Goal: Task Accomplishment & Management: Complete application form

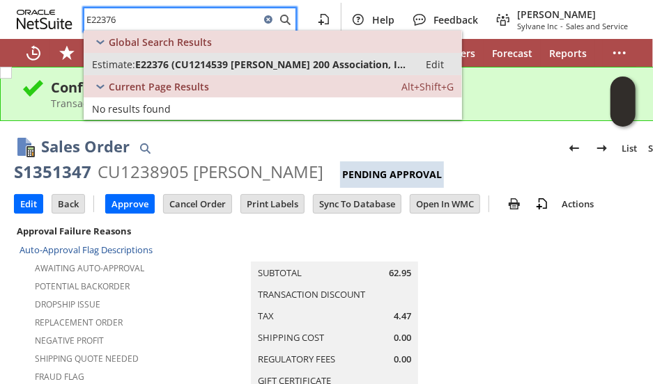
type input "E22376"
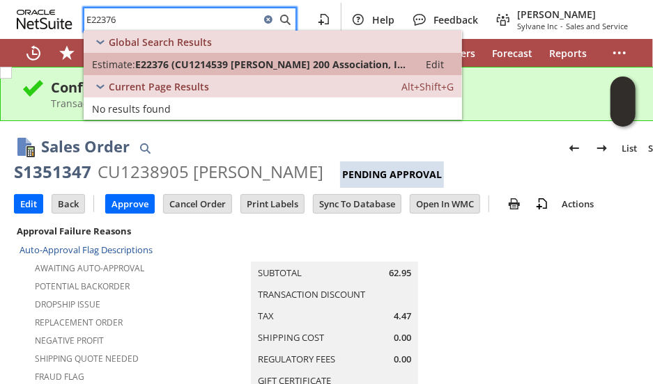
click at [235, 59] on span "E22376 (CU1214539 [PERSON_NAME] 200 Association, Inc)" at bounding box center [272, 64] width 275 height 13
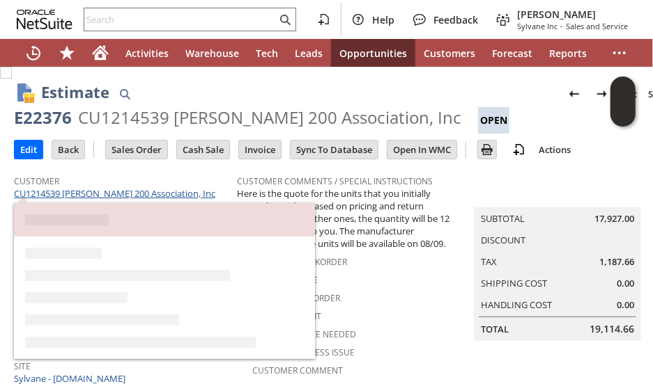
click at [104, 194] on link "CU1214539 Winston Towers 200 Association, Inc" at bounding box center [116, 193] width 205 height 13
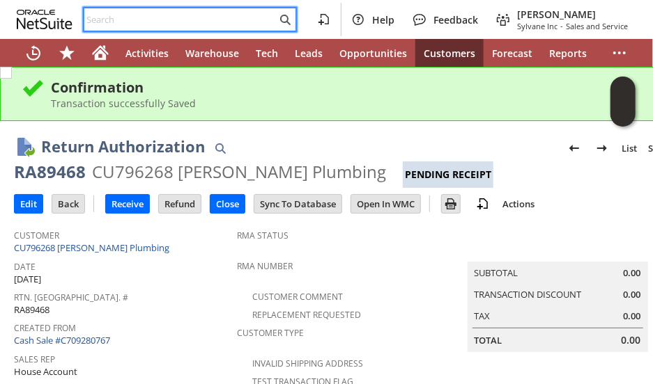
click at [185, 12] on input "text" at bounding box center [180, 19] width 192 height 17
paste input "E22376"
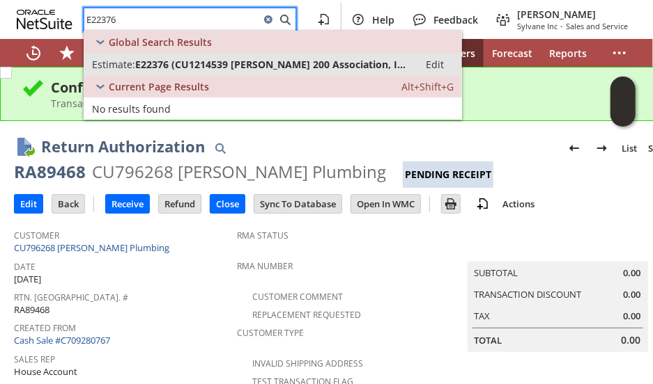
type input "E22376"
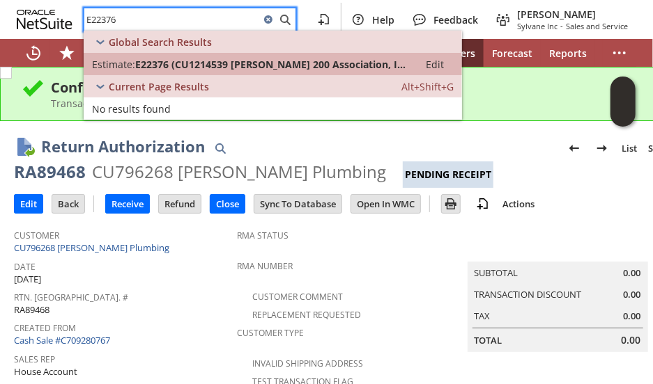
click at [208, 63] on span "E22376 (CU1214539 Winston Towers 200 Association, Inc)" at bounding box center [272, 64] width 275 height 13
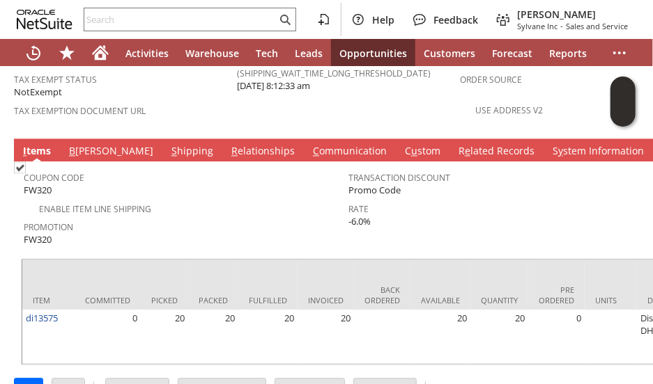
click at [168, 145] on link "S hipping" at bounding box center [192, 152] width 49 height 15
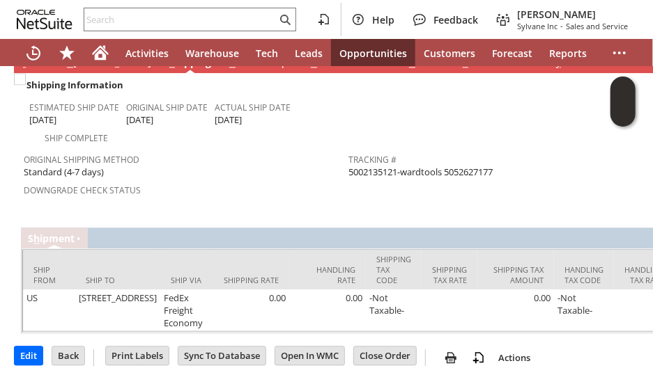
scroll to position [807, 0]
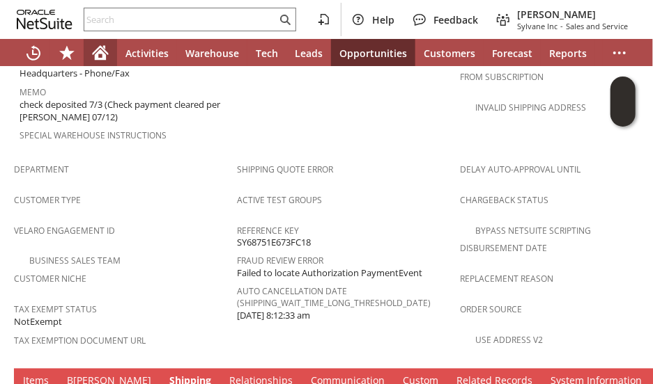
click at [102, 52] on icon "Home" at bounding box center [100, 54] width 11 height 10
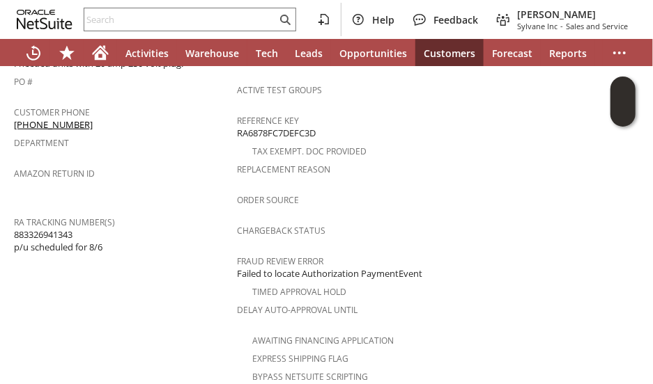
scroll to position [488, 0]
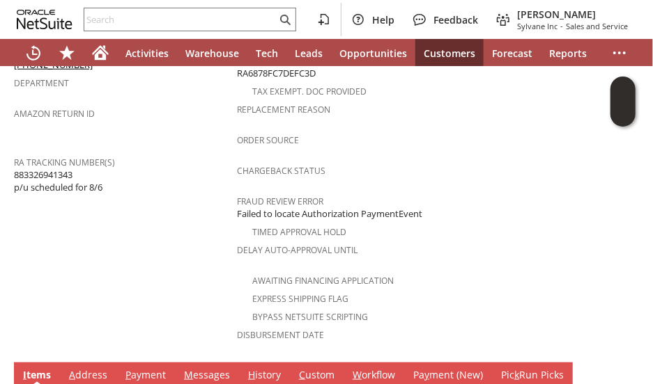
click at [39, 169] on span "883326941343 p/u scheduled for 8/6" at bounding box center [58, 182] width 88 height 26
copy span "883326941343"
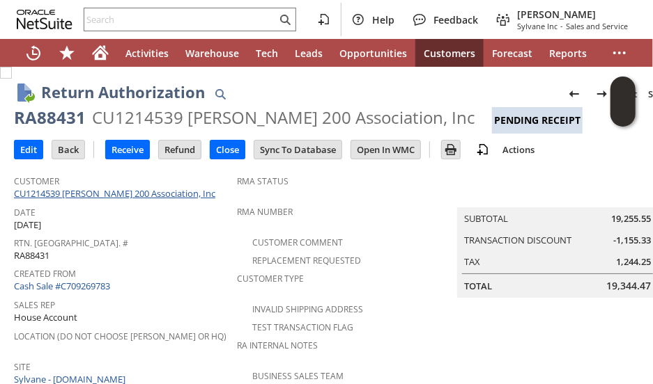
drag, startPoint x: 74, startPoint y: 193, endPoint x: 85, endPoint y: 196, distance: 11.5
click at [74, 192] on link "CU1214539 [PERSON_NAME] 200 Association, Inc" at bounding box center [116, 193] width 205 height 13
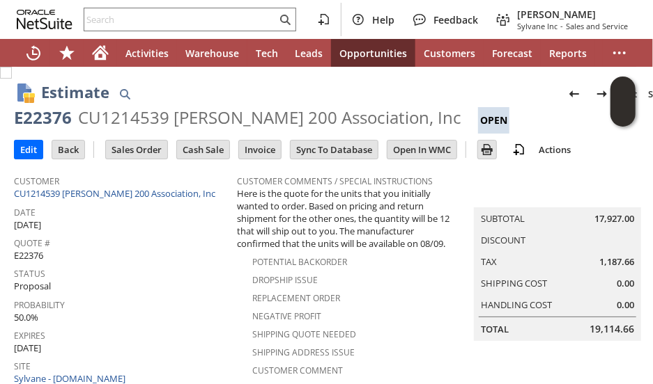
scroll to position [139, 0]
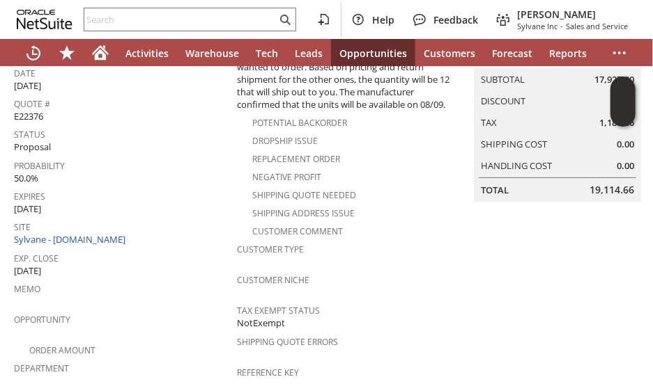
click at [167, 249] on span "Exp. Close" at bounding box center [122, 257] width 216 height 16
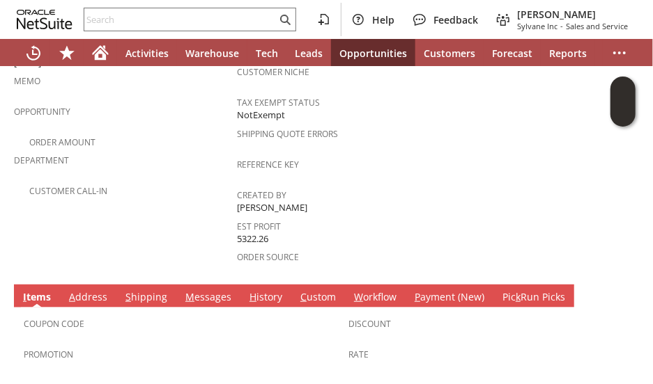
scroll to position [348, 0]
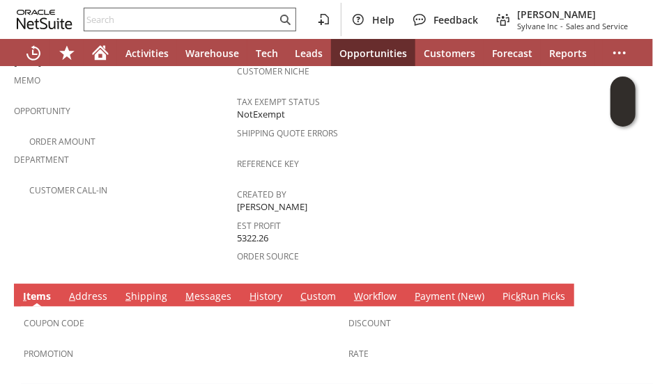
click at [116, 17] on input "text" at bounding box center [180, 19] width 192 height 17
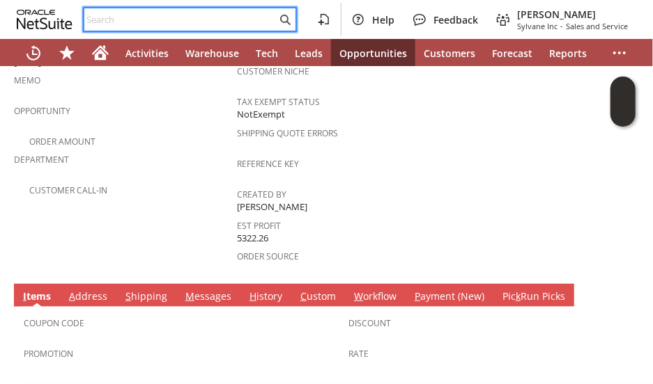
paste input "SY68ACB3D24B35A"
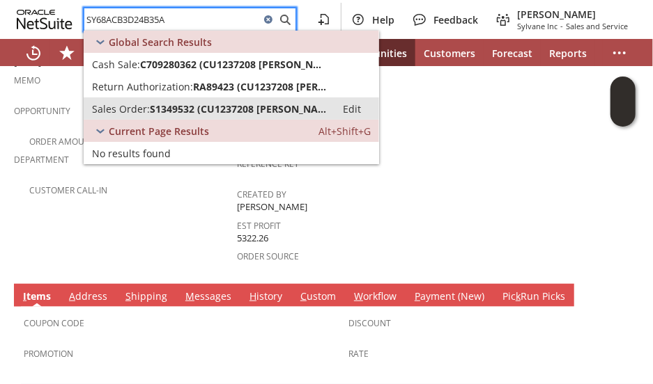
type input "SY68ACB3D24B35A"
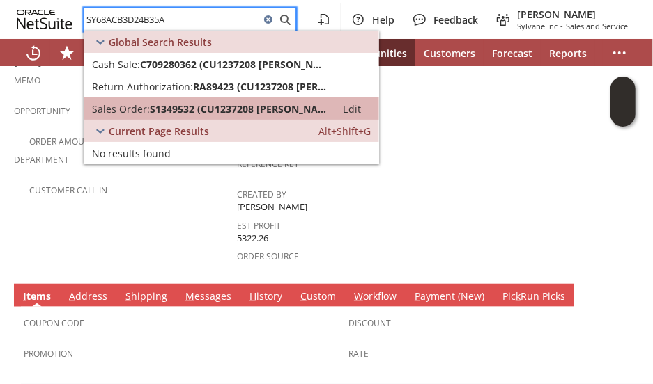
click at [167, 104] on span "S1349532 (CU1237208 [PERSON_NAME])" at bounding box center [239, 108] width 178 height 13
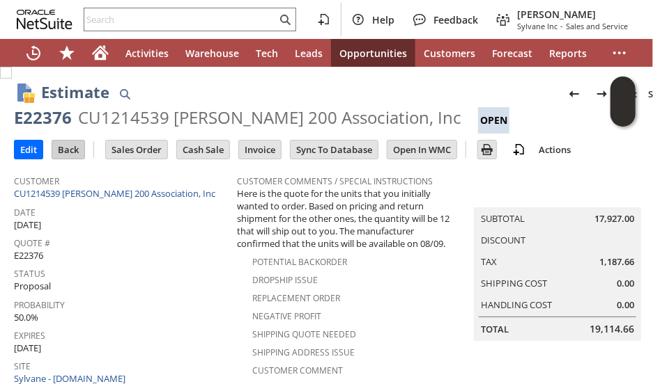
click at [59, 152] on input "Back" at bounding box center [68, 150] width 32 height 18
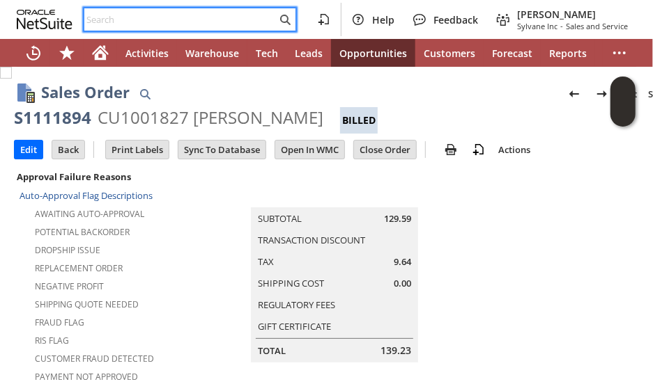
click at [129, 15] on input "text" at bounding box center [180, 19] width 192 height 17
paste input "SY64B74E9C5B40A"
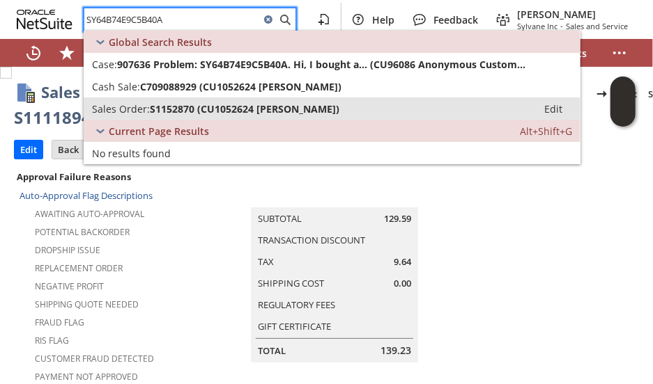
type input "SY64B74E9C5B40A"
click at [237, 104] on span "S1152870 (CU1052624 James C Vaughn)" at bounding box center [244, 108] width 189 height 13
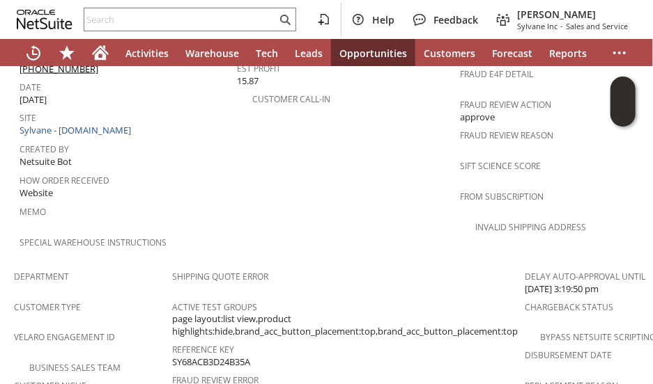
scroll to position [589, 0]
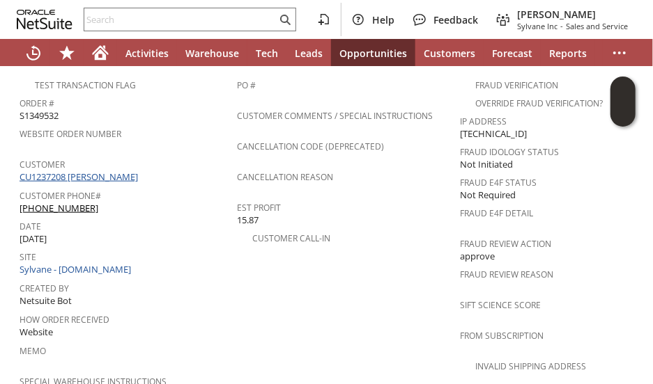
click at [78, 171] on link "CU1237208 Ben Li" at bounding box center [81, 177] width 122 height 13
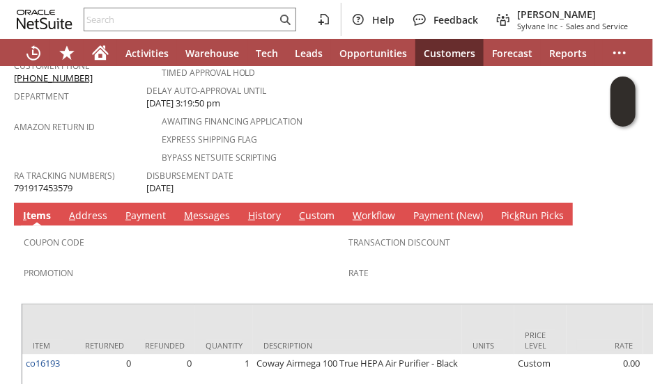
scroll to position [600, 0]
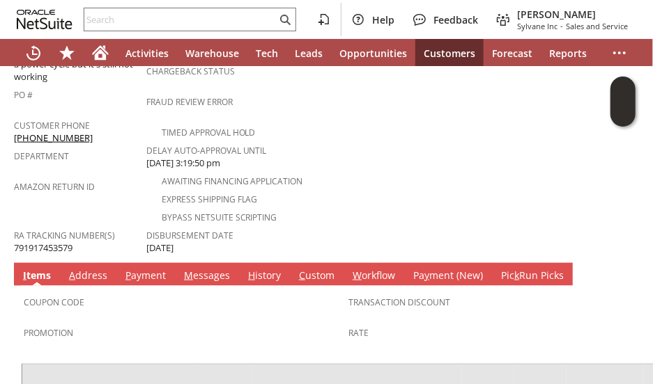
click at [62, 242] on span "791917453579" at bounding box center [43, 248] width 59 height 13
copy span "791917453579"
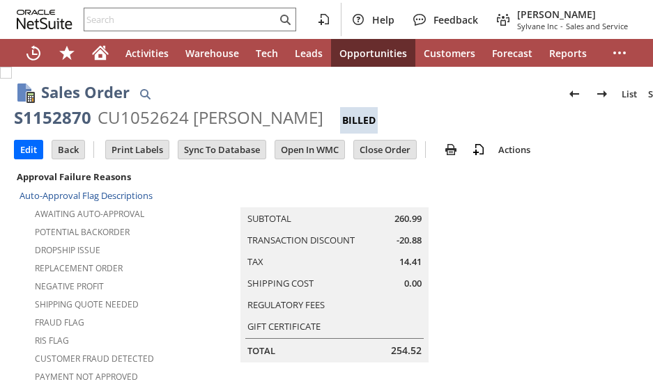
click at [135, 118] on div "CU1052624 [PERSON_NAME]" at bounding box center [211, 118] width 226 height 22
click at [135, 118] on div "CU1052624 James C Vaughn" at bounding box center [211, 118] width 226 height 22
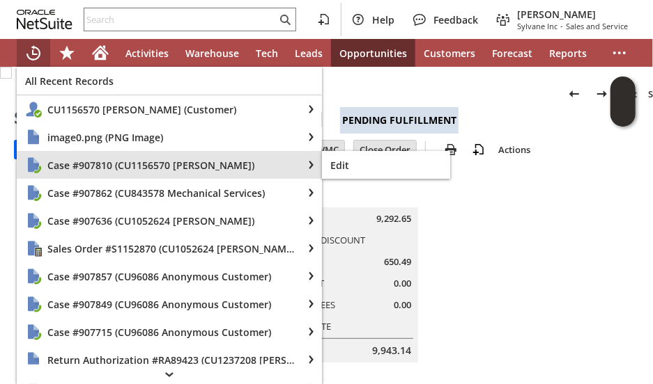
click at [90, 173] on div "Case #907810 (CU1156570 denny diaz)" at bounding box center [160, 165] width 286 height 28
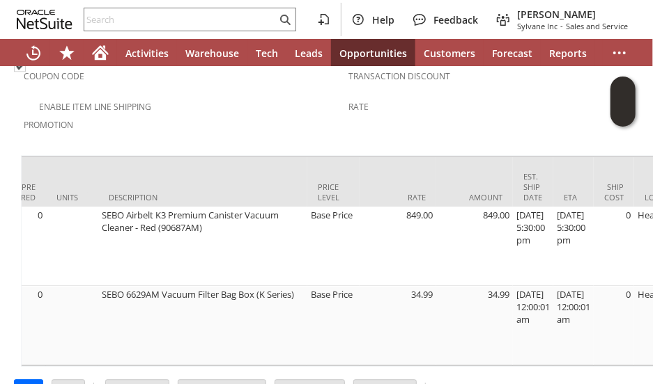
scroll to position [0, 543]
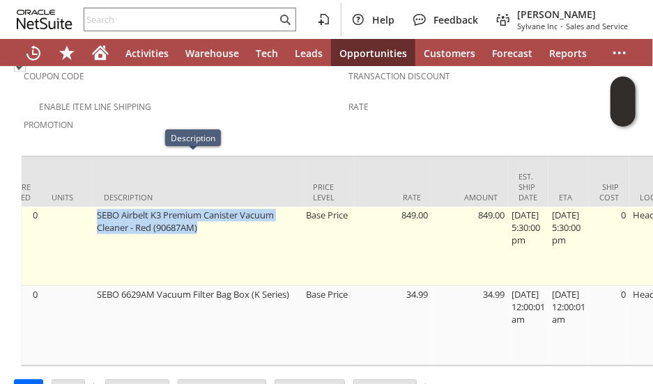
drag, startPoint x: 92, startPoint y: 159, endPoint x: 200, endPoint y: 170, distance: 108.5
click at [200, 207] on td "SEBO Airbelt K3 Premium Canister Vacuum Cleaner - Red (90687AM)" at bounding box center [197, 246] width 209 height 79
copy td "SEBO Airbelt K3 Premium Canister Vacuum Cleaner - Red (90687AM)"
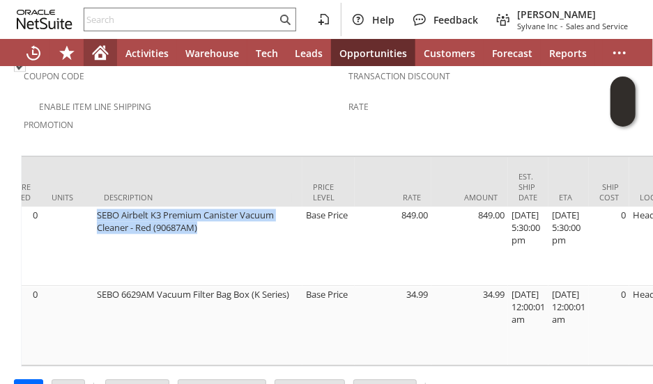
click at [95, 56] on icon "Home" at bounding box center [100, 54] width 11 height 10
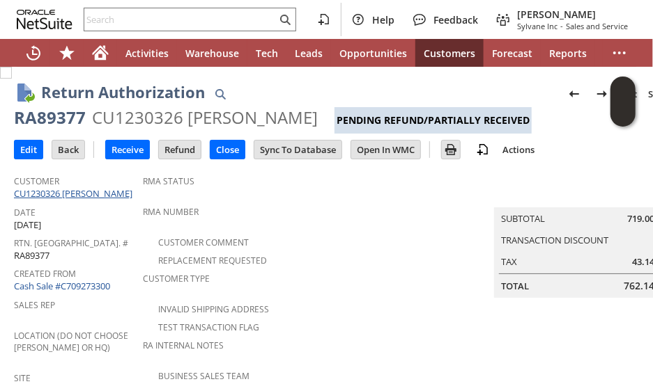
click at [84, 195] on link "CU1230326 [PERSON_NAME]" at bounding box center [75, 193] width 122 height 13
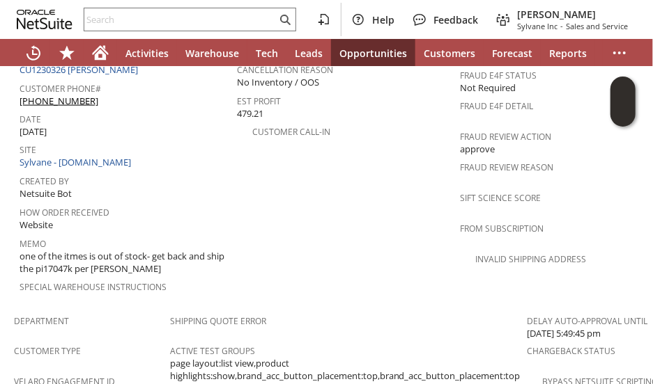
scroll to position [1114, 0]
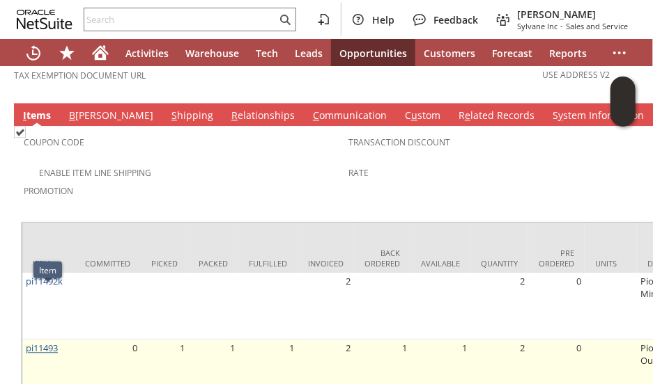
click at [43, 342] on link "pi11493" at bounding box center [42, 348] width 32 height 13
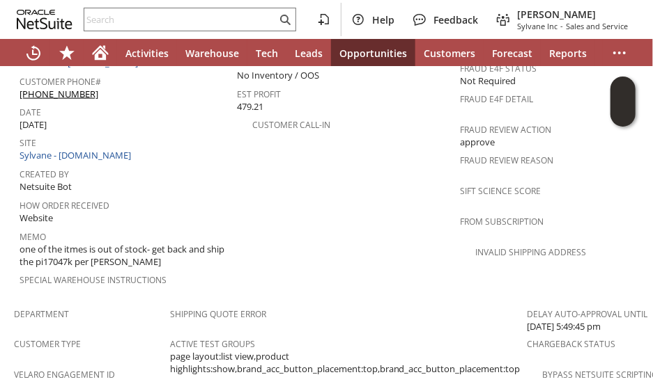
scroll to position [906, 0]
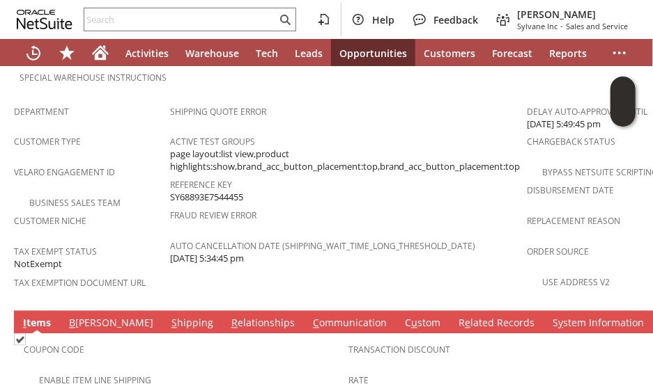
click at [168, 317] on link "S hipping" at bounding box center [192, 324] width 49 height 15
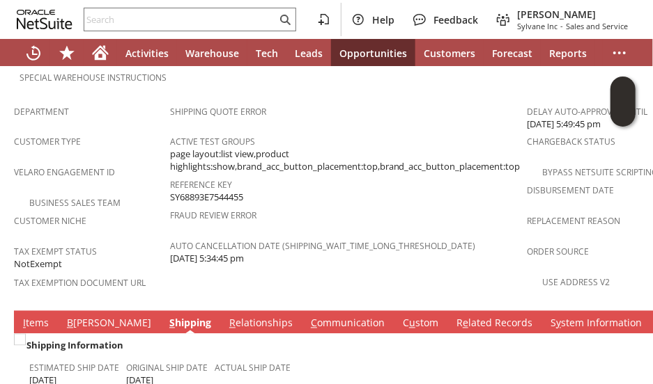
drag, startPoint x: 266, startPoint y: 277, endPoint x: 247, endPoint y: 274, distance: 19.7
click at [307, 317] on link "C ommunication" at bounding box center [347, 324] width 81 height 15
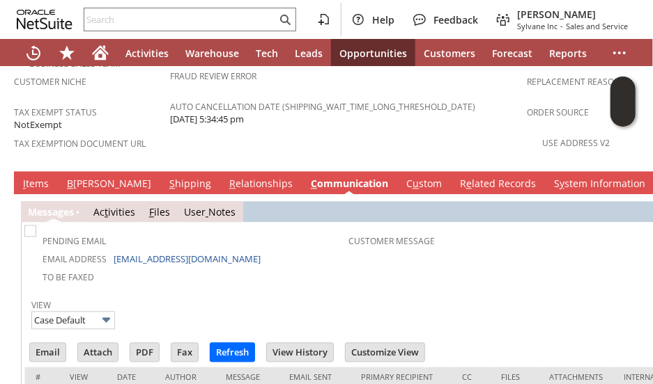
scroll to position [0, 0]
drag, startPoint x: 233, startPoint y: 211, endPoint x: 137, endPoint y: 204, distance: 97.1
click at [116, 250] on td "Email Address kelleherfamily@verizon.net" at bounding box center [187, 259] width 321 height 18
drag, startPoint x: 143, startPoint y: 202, endPoint x: 182, endPoint y: 242, distance: 56.1
click at [160, 296] on div "View Case Default" at bounding box center [348, 314] width 634 height 36
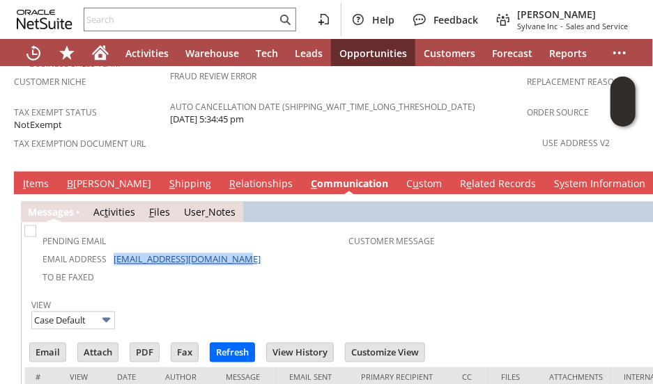
drag, startPoint x: 237, startPoint y: 206, endPoint x: 112, endPoint y: 214, distance: 125.6
click at [112, 250] on td "Email Address kelleherfamily@verizon.net" at bounding box center [187, 259] width 321 height 18
copy link "kelleherfamily@verizon.net"
click at [379, 95] on td "Shipping Quote Error Active Test Groups page layout:list view,product highlight…" at bounding box center [348, 62] width 357 height 206
click at [35, 178] on link "I tems" at bounding box center [36, 185] width 33 height 15
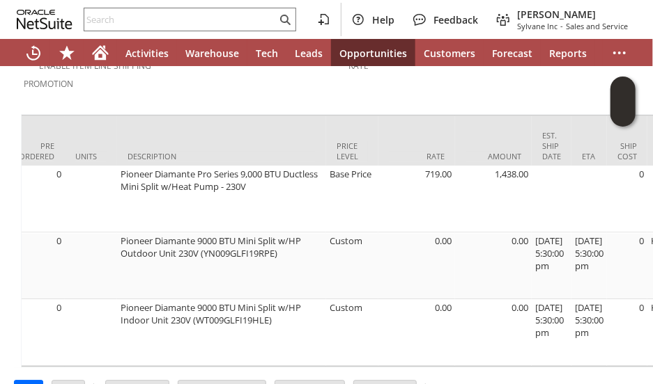
scroll to position [0, 442]
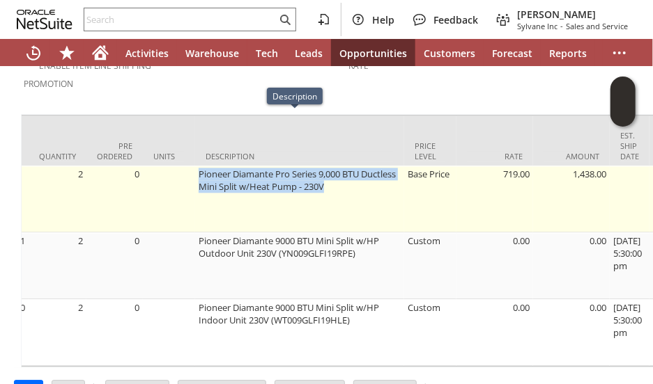
drag, startPoint x: 193, startPoint y: 119, endPoint x: 358, endPoint y: 132, distance: 165.5
click at [358, 166] on td "Pioneer Diamante Pro Series 9,000 BTU Ductless Mini Split w/Heat Pump - 230V" at bounding box center [299, 199] width 209 height 67
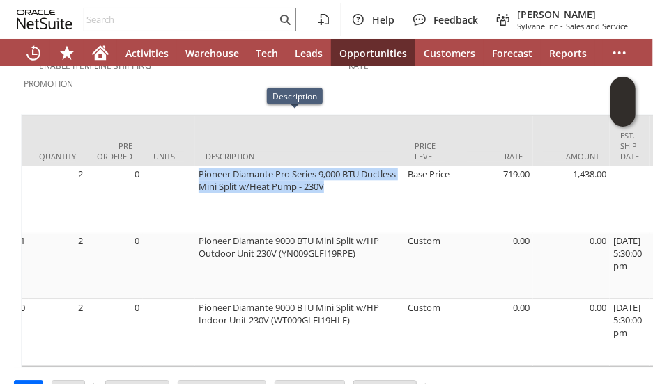
copy td "Pioneer Diamante Pro Series 9,000 BTU Ductless Mini Split w/Heat Pump - 230V"
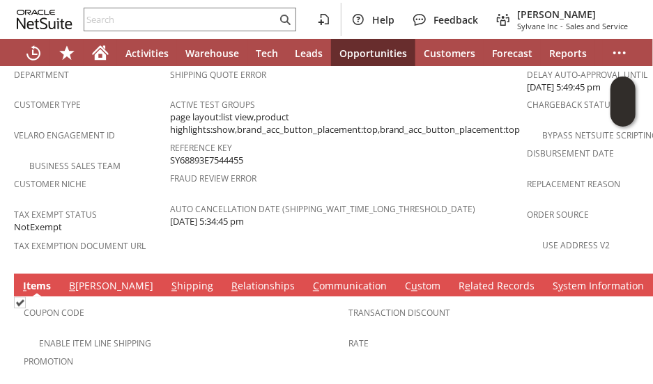
click at [78, 280] on link "B illing" at bounding box center [110, 287] width 91 height 15
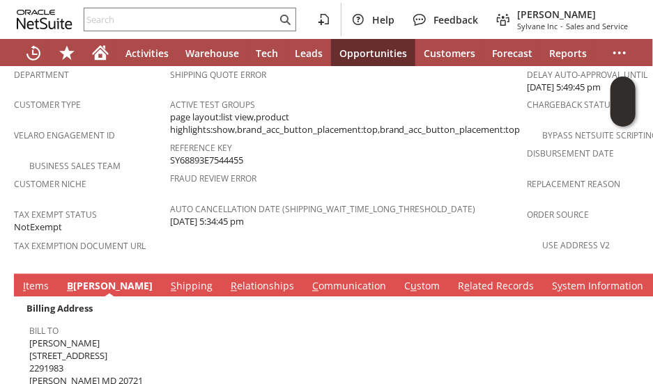
click at [167, 280] on link "S hipping" at bounding box center [191, 287] width 49 height 15
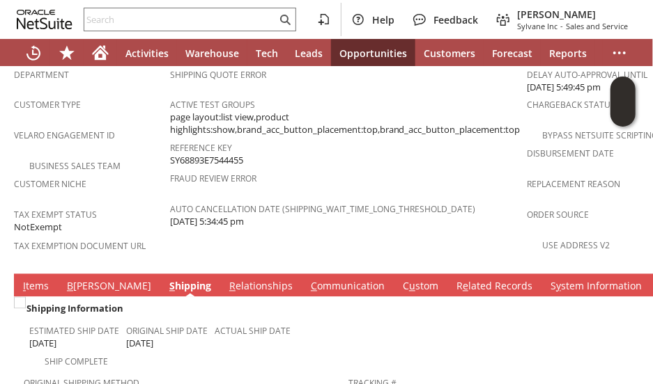
click at [67, 280] on span "B" at bounding box center [70, 286] width 6 height 13
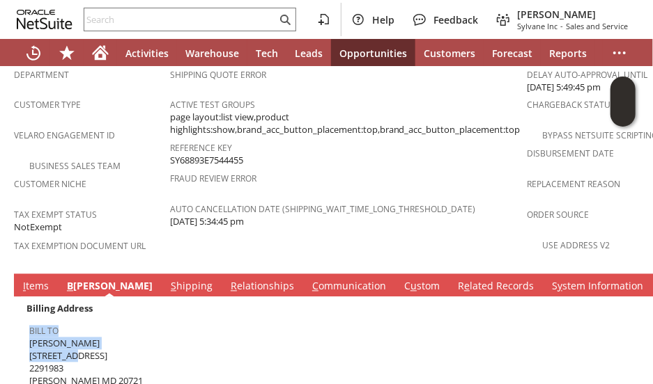
drag, startPoint x: 29, startPoint y: 295, endPoint x: 81, endPoint y: 304, distance: 53.0
click at [74, 318] on td "Bill To Flora Kelleher 4045 Caribon St 2291983 Bowie MD 20721 United States Map" at bounding box center [186, 360] width 325 height 84
click at [84, 338] on span "Flora Kelleher 4045 Caribon St 2291983 Bowie MD 20721 United States Map" at bounding box center [86, 369] width 114 height 63
drag, startPoint x: 99, startPoint y: 329, endPoint x: 29, endPoint y: 297, distance: 77.3
click at [29, 318] on td "Bill To Flora Kelleher 4045 Caribon St 2291983 Bowie MD 20721 United States Map" at bounding box center [186, 360] width 325 height 84
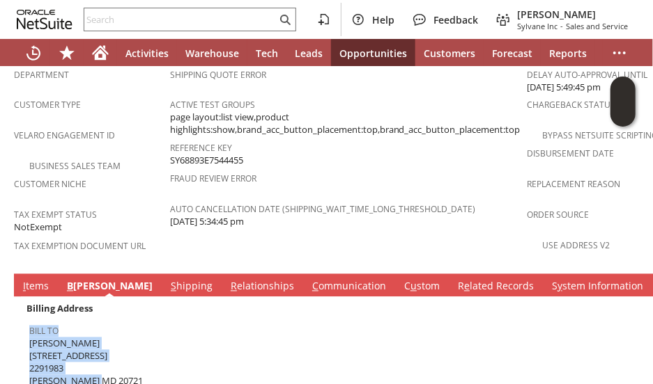
click at [100, 338] on span "Flora Kelleher 4045 Caribon St 2291983 Bowie MD 20721 United States Map" at bounding box center [86, 369] width 114 height 63
drag, startPoint x: 100, startPoint y: 327, endPoint x: 31, endPoint y: 297, distance: 75.8
click at [31, 338] on span "Flora Kelleher 4045 Caribon St 2291983 Bowie MD 20721 United States Map" at bounding box center [86, 369] width 114 height 63
copy span "Flora Kelleher 4045 Caribon St 2291983 Bowie MD 20721"
click at [38, 280] on link "I tems" at bounding box center [36, 287] width 33 height 15
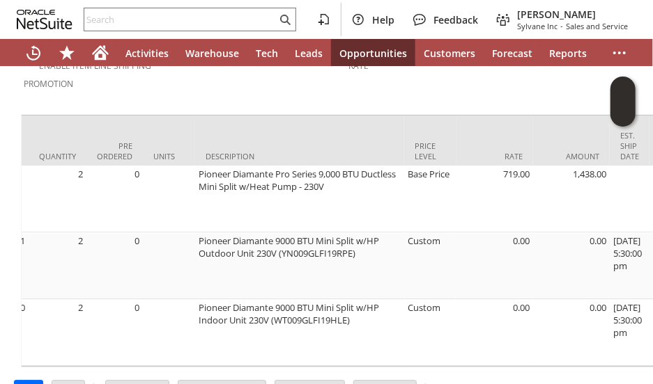
scroll to position [0, 0]
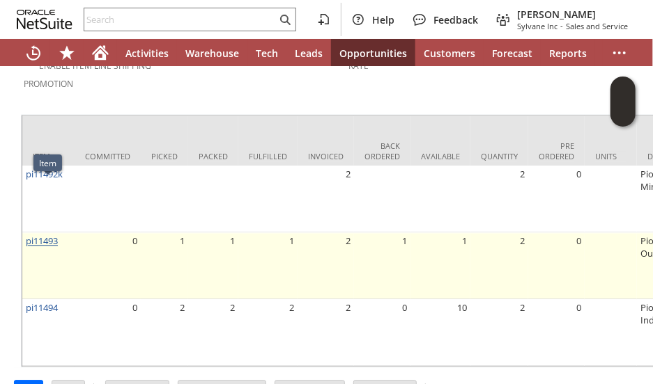
click at [51, 235] on link "pi11493" at bounding box center [42, 241] width 32 height 13
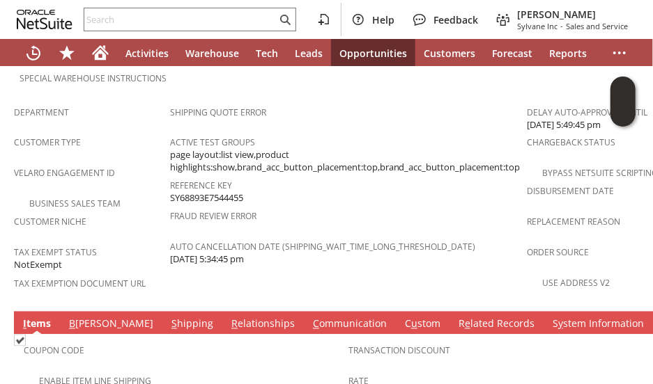
scroll to position [1222, 0]
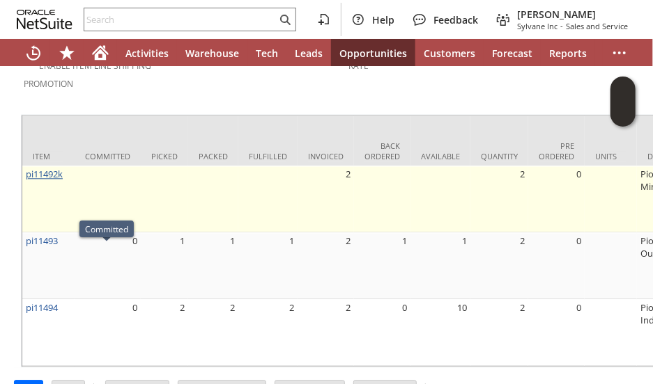
click at [43, 168] on link "pi11492k" at bounding box center [44, 174] width 37 height 13
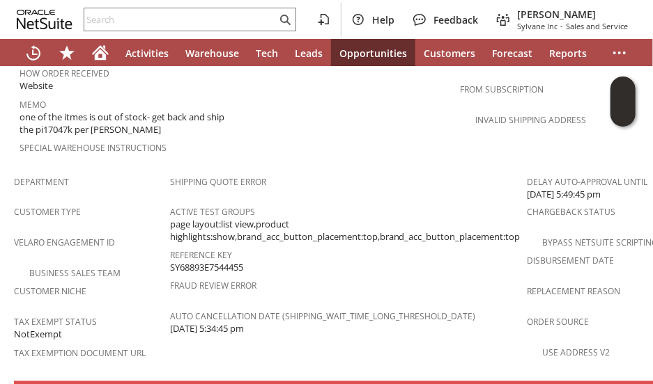
scroll to position [1045, 0]
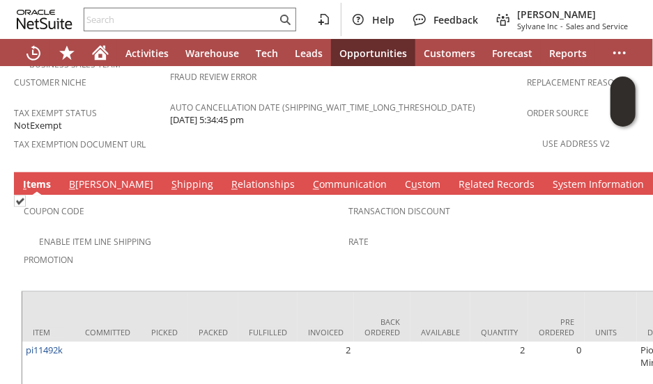
click at [80, 178] on link "B [PERSON_NAME]" at bounding box center [110, 185] width 91 height 15
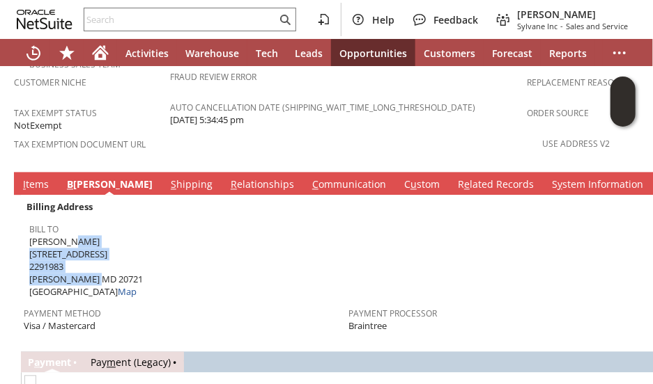
drag, startPoint x: 30, startPoint y: 191, endPoint x: 92, endPoint y: 222, distance: 69.5
click at [102, 236] on span "Flora Kelleher 4045 Caribon St 2291983 Bowie MD 20721 United States Map" at bounding box center [86, 267] width 114 height 63
copy span "Flora Kelleher 4045 Caribon St 2291983 Bowie MD 20721"
click at [95, 55] on icon "Home" at bounding box center [100, 54] width 11 height 10
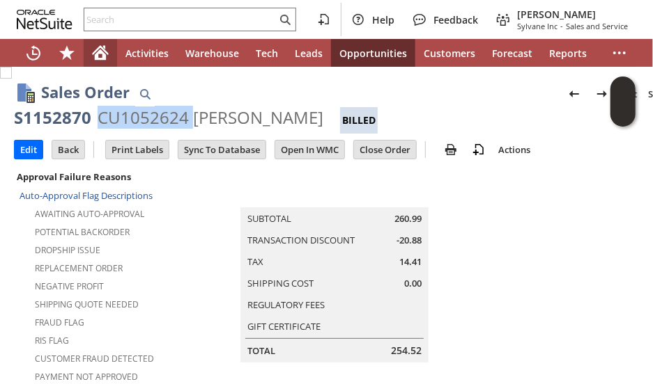
click at [93, 57] on icon "Home" at bounding box center [100, 53] width 17 height 17
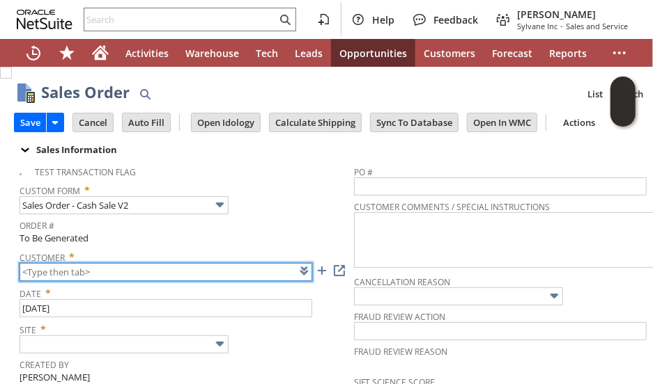
click at [106, 272] on input "text" at bounding box center [166, 272] width 293 height 18
paste input "CU630911"
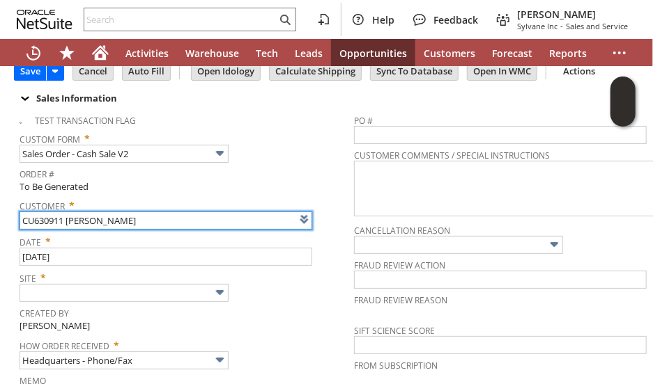
scroll to position [70, 0]
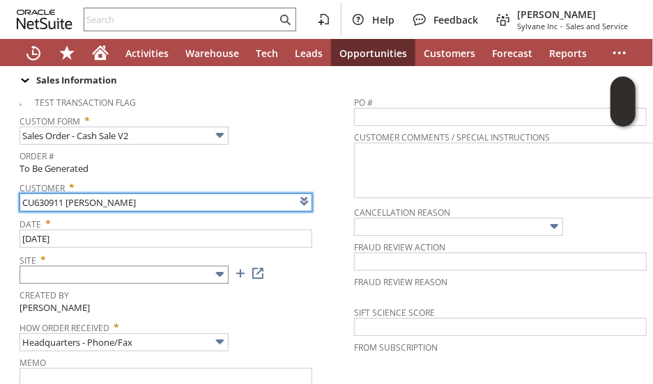
type input "CU630911 [PERSON_NAME]"
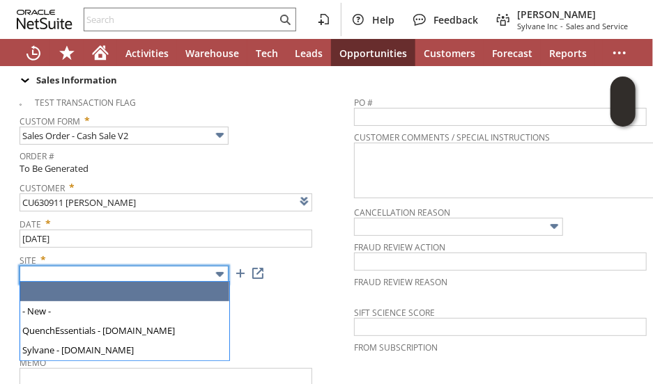
click at [134, 267] on input "text" at bounding box center [124, 275] width 209 height 18
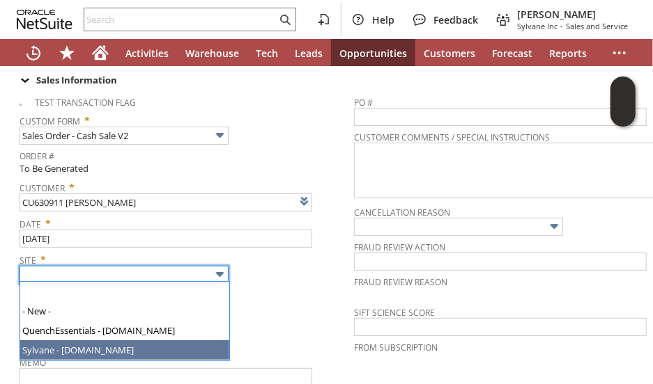
drag, startPoint x: 116, startPoint y: 352, endPoint x: 148, endPoint y: 339, distance: 34.7
type input "Sylvane - [DOMAIN_NAME]"
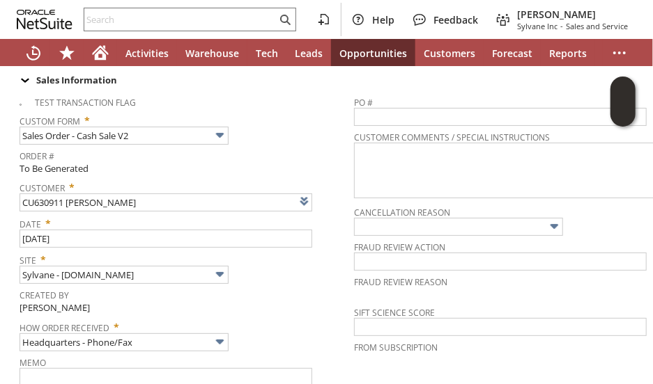
click at [337, 312] on td "Created By John Johnson Jr" at bounding box center [187, 301] width 334 height 31
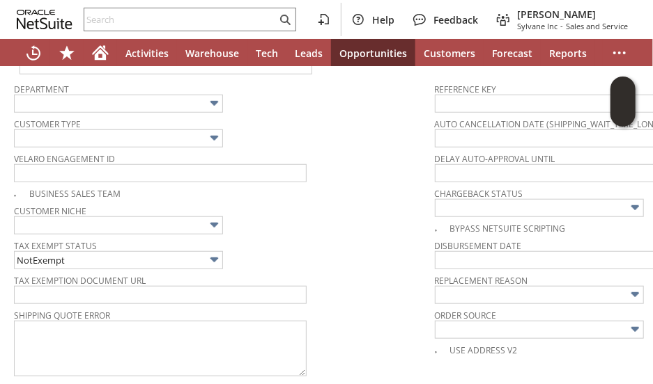
scroll to position [418, 0]
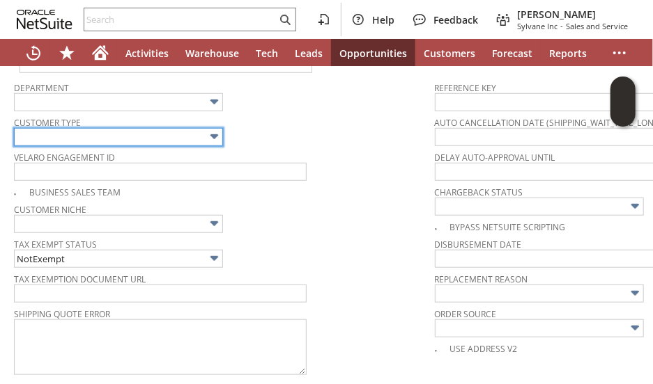
click at [136, 130] on input "text" at bounding box center [118, 137] width 209 height 18
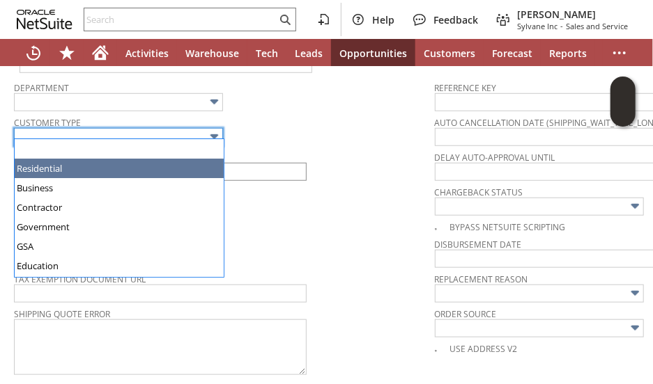
drag, startPoint x: 125, startPoint y: 163, endPoint x: 143, endPoint y: 166, distance: 19.0
type input "Residential"
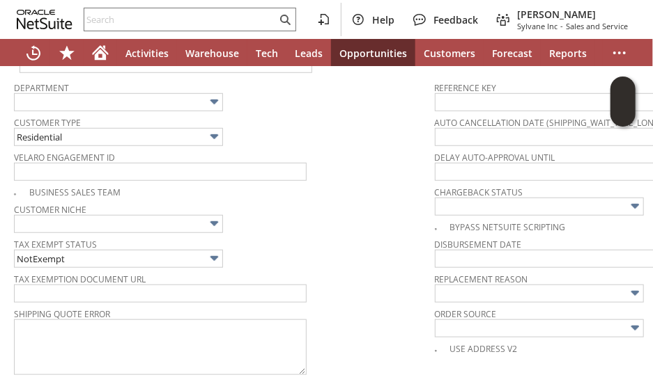
click at [252, 211] on div "Customer Niche" at bounding box center [221, 216] width 414 height 33
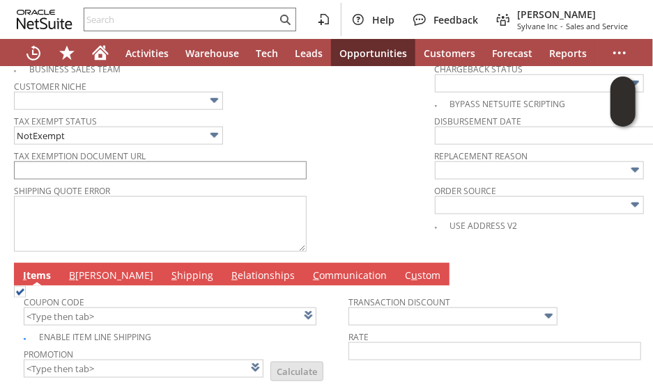
scroll to position [738, 0]
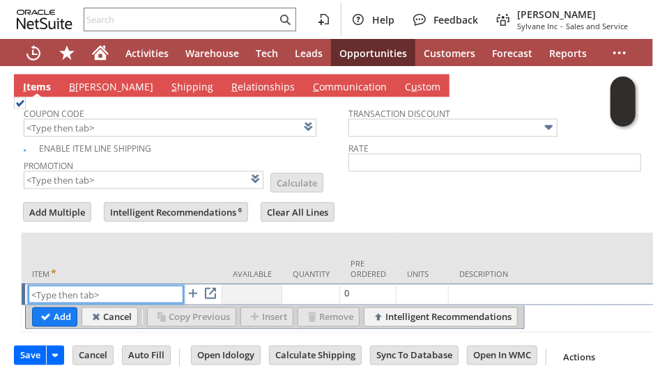
click at [97, 286] on input "text" at bounding box center [106, 294] width 155 height 17
paste input "sa1078"
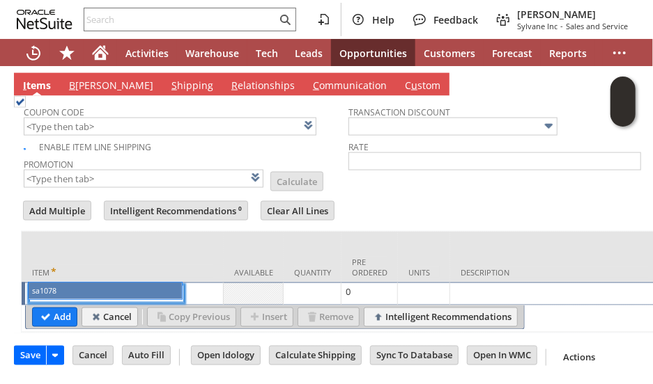
type input "sa1078"
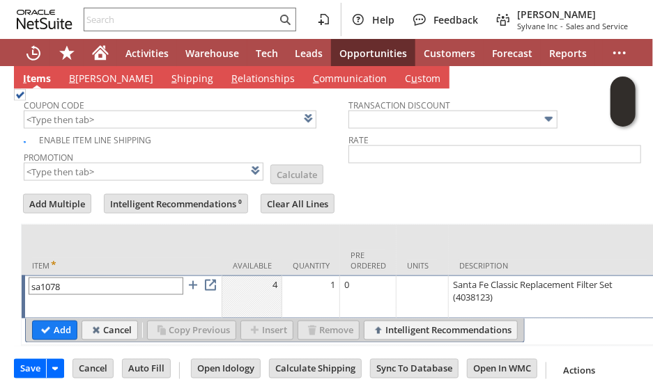
click at [67, 331] on input "Add" at bounding box center [55, 331] width 44 height 18
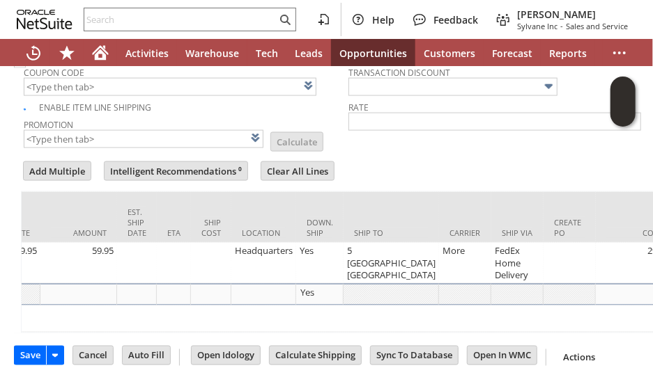
scroll to position [0, 771]
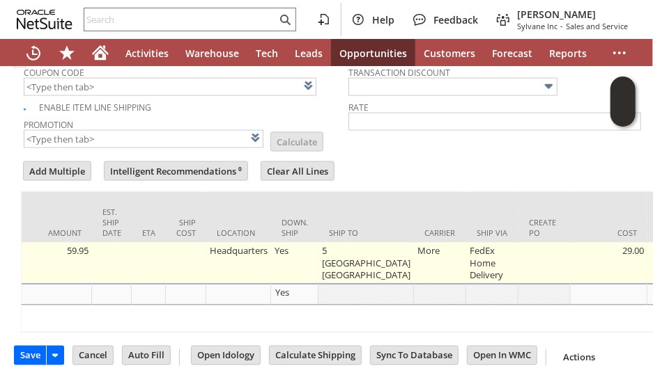
click at [338, 243] on td "5 Puff Point Springfield Point" at bounding box center [365, 263] width 95 height 41
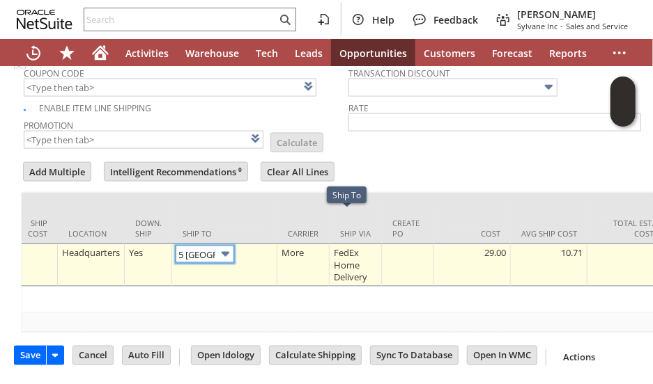
scroll to position [0, 79]
drag, startPoint x: 231, startPoint y: 232, endPoint x: 221, endPoint y: 242, distance: 13.3
click at [231, 246] on img at bounding box center [225, 254] width 16 height 16
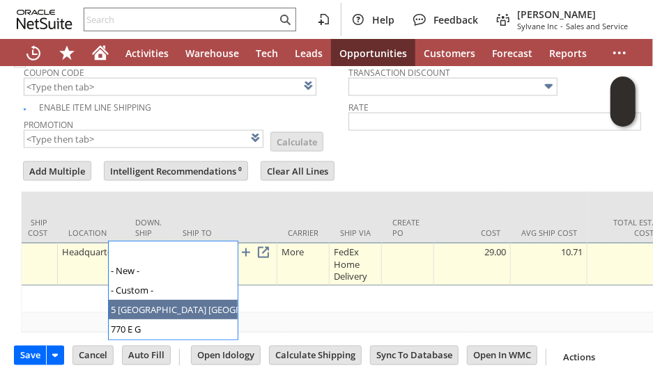
click at [230, 246] on img at bounding box center [225, 254] width 16 height 16
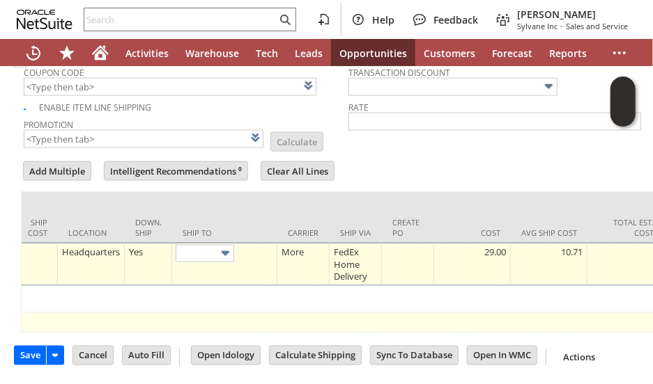
type input "207 Springfield"
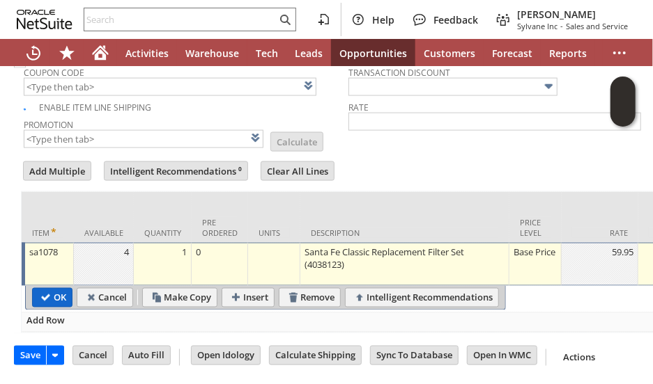
click at [47, 289] on input "OK" at bounding box center [52, 298] width 39 height 18
type input "Add"
type input "Copy Previous"
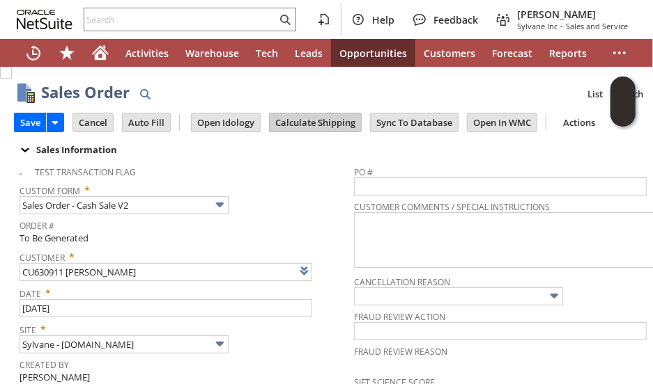
click at [291, 123] on input "Calculate Shipping" at bounding box center [315, 123] width 91 height 18
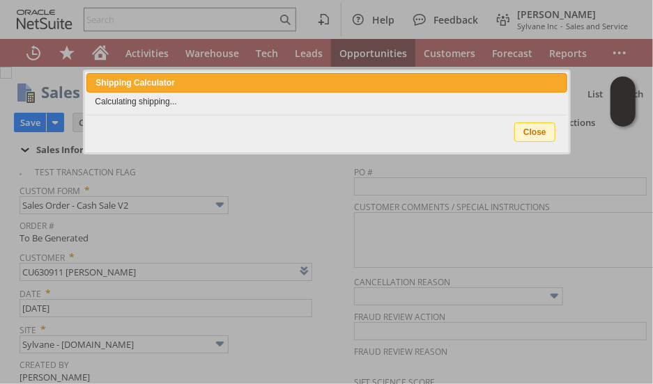
type input "Add"
type input "Copy Previous"
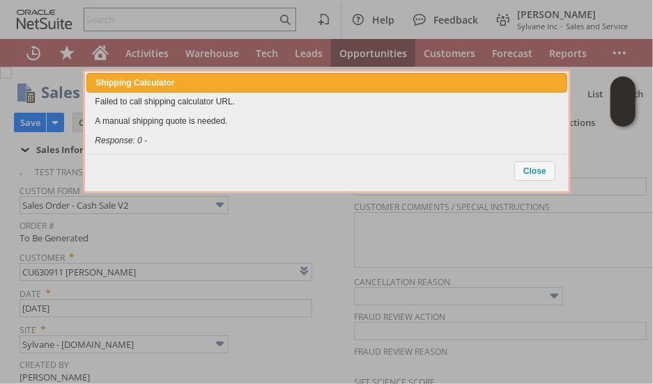
scroll to position [779, 0]
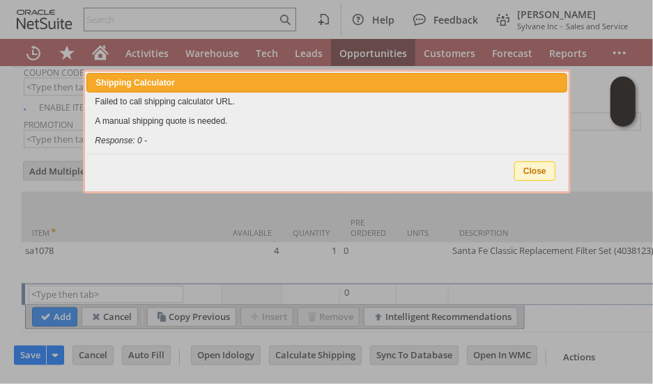
click at [530, 172] on span "Close" at bounding box center [535, 171] width 40 height 18
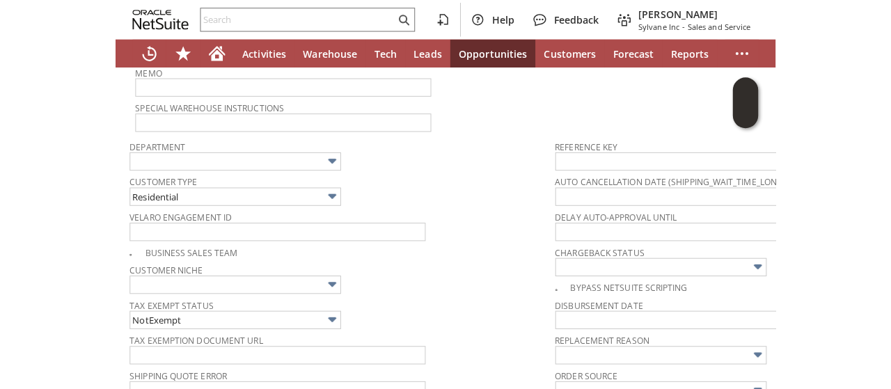
scroll to position [0, 0]
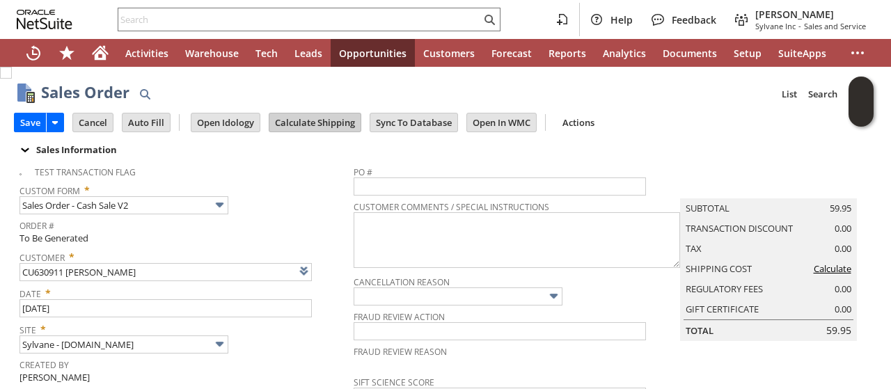
click at [304, 119] on input "Calculate Shipping" at bounding box center [315, 123] width 91 height 18
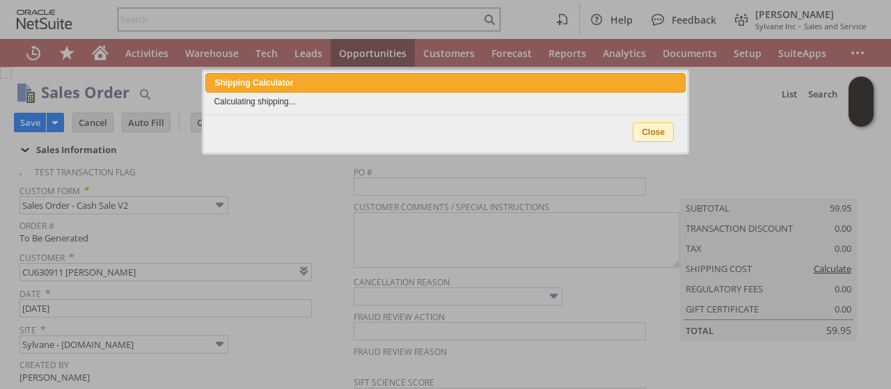
type input "Add"
type input "Copy Previous"
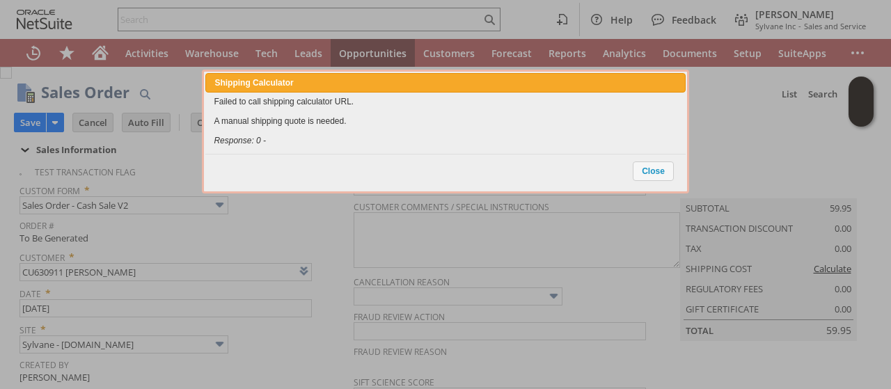
scroll to position [763, 0]
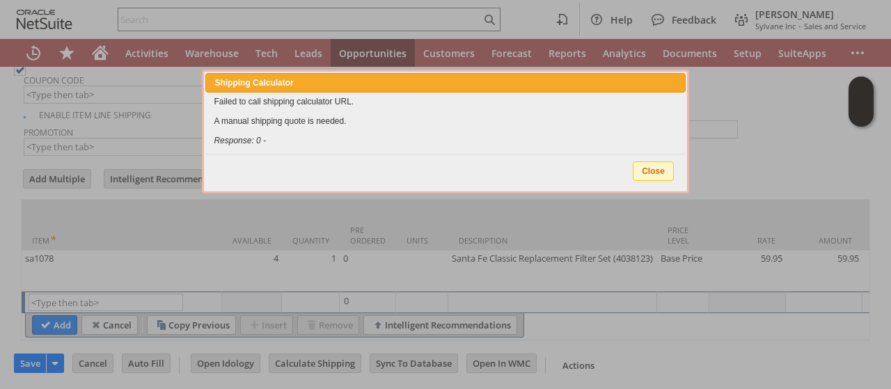
click at [652, 170] on span "Close" at bounding box center [654, 171] width 40 height 18
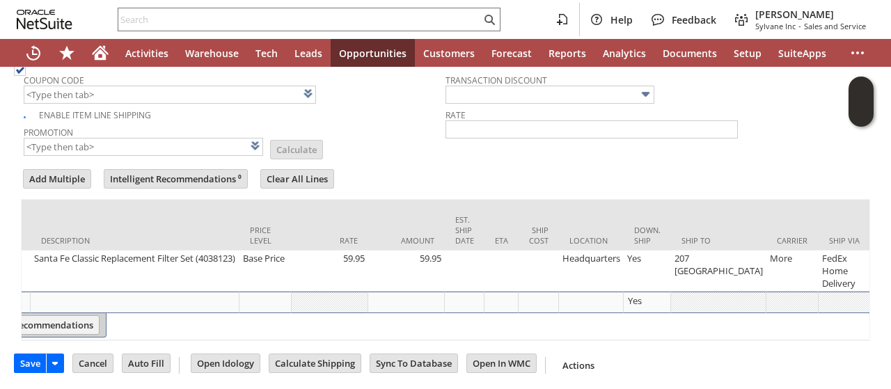
scroll to position [0, 0]
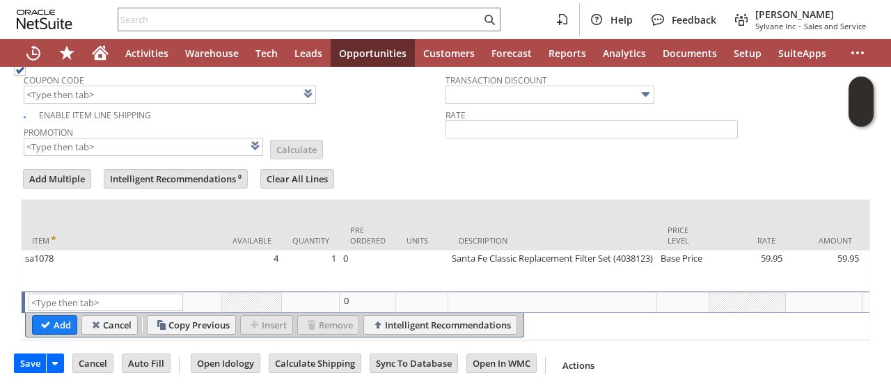
drag, startPoint x: 41, startPoint y: 313, endPoint x: 570, endPoint y: 45, distance: 592.7
click at [41, 316] on input "Add" at bounding box center [55, 325] width 44 height 18
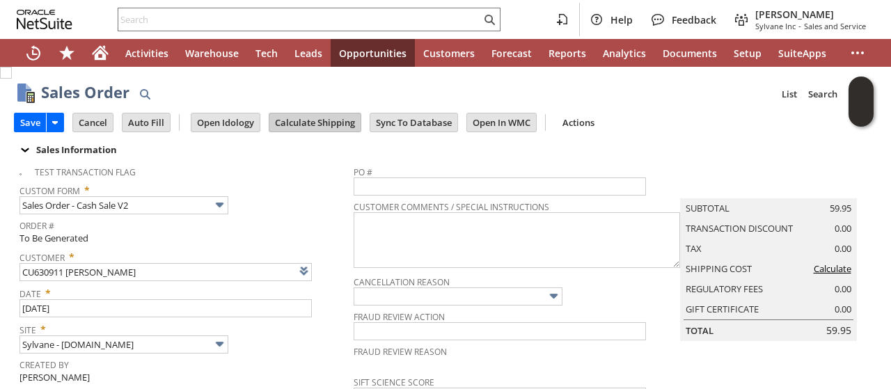
click at [315, 118] on input "Calculate Shipping" at bounding box center [315, 123] width 91 height 18
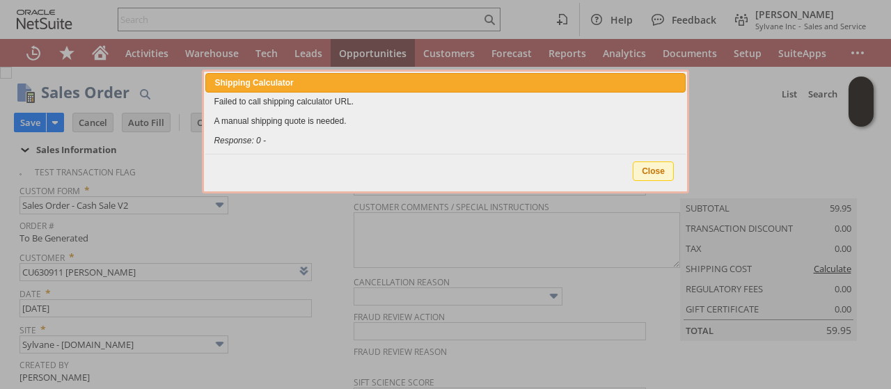
type input "Add"
type input "Copy Previous"
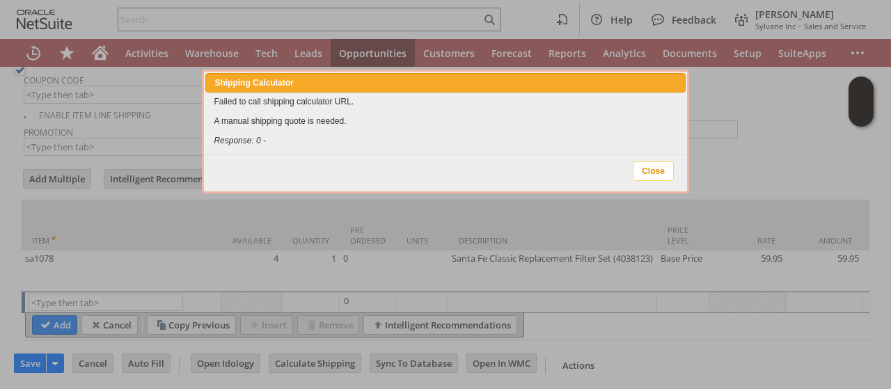
click at [652, 174] on span "Close" at bounding box center [654, 171] width 40 height 18
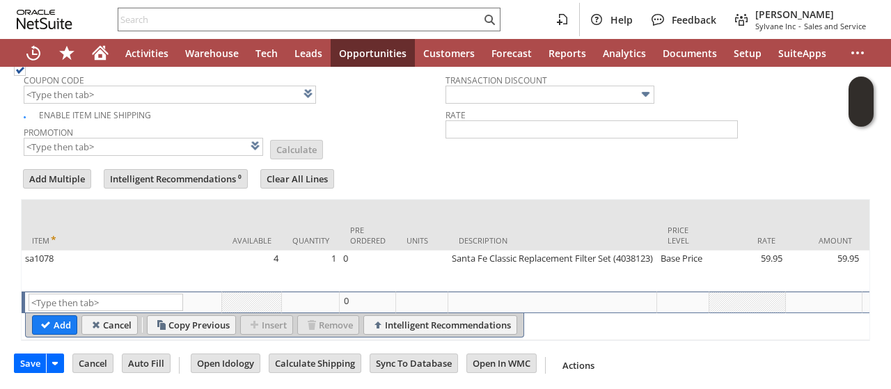
click at [652, 127] on div "Rate" at bounding box center [653, 121] width 415 height 33
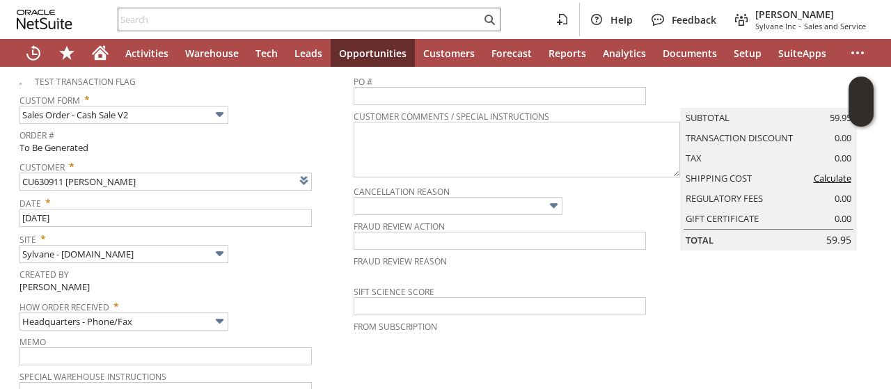
scroll to position [0, 0]
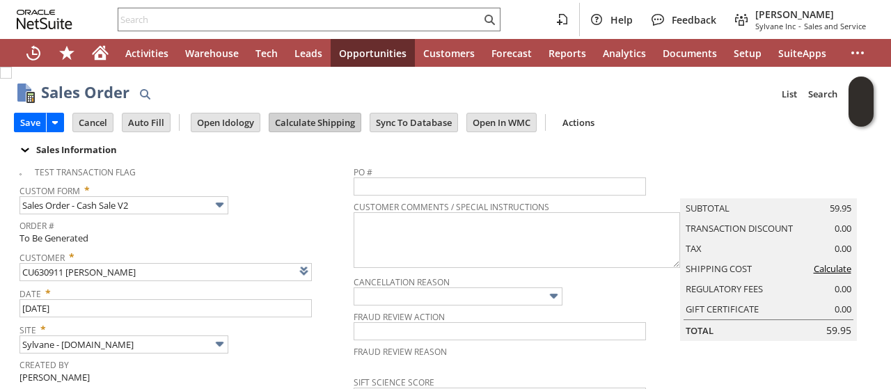
click at [333, 125] on input "Calculate Shipping" at bounding box center [315, 123] width 91 height 18
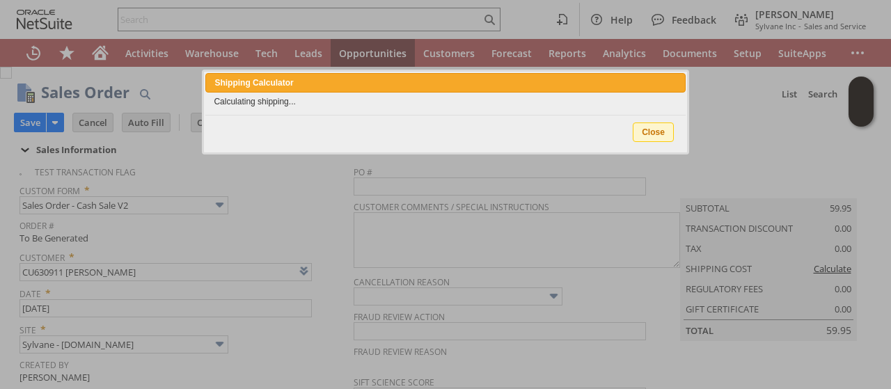
type input "Add"
type input "Copy Previous"
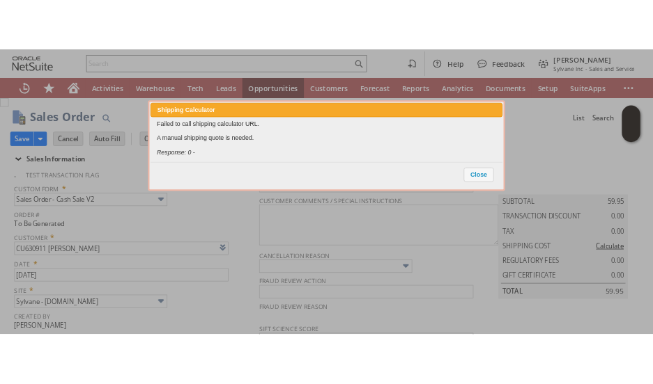
scroll to position [763, 0]
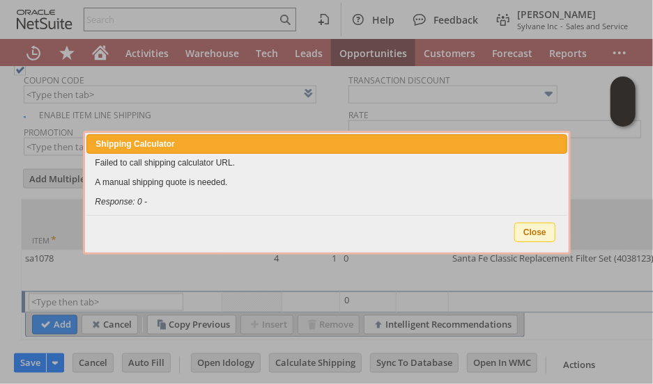
click at [536, 231] on span "Close" at bounding box center [535, 233] width 40 height 18
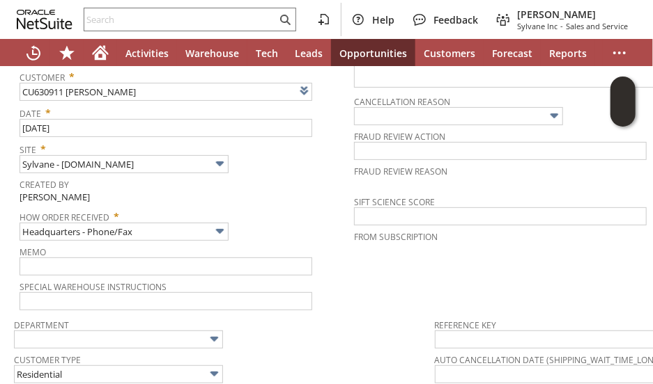
scroll to position [0, 0]
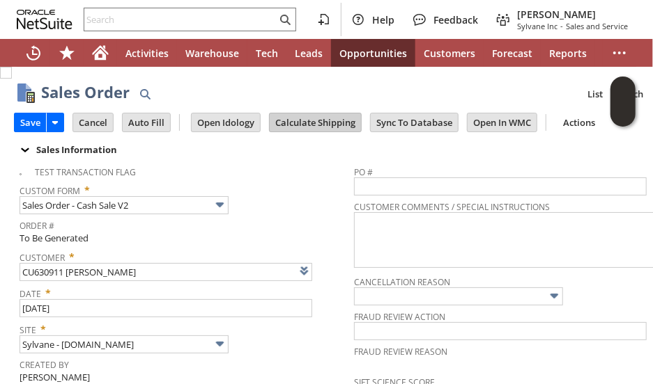
click at [299, 118] on input "Calculate Shipping" at bounding box center [315, 123] width 91 height 18
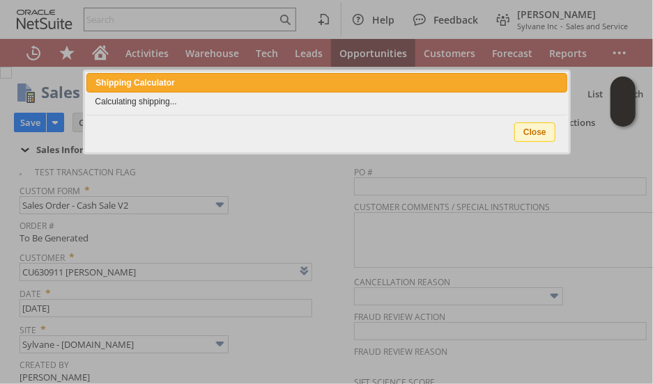
type input "Add"
type input "Copy Previous"
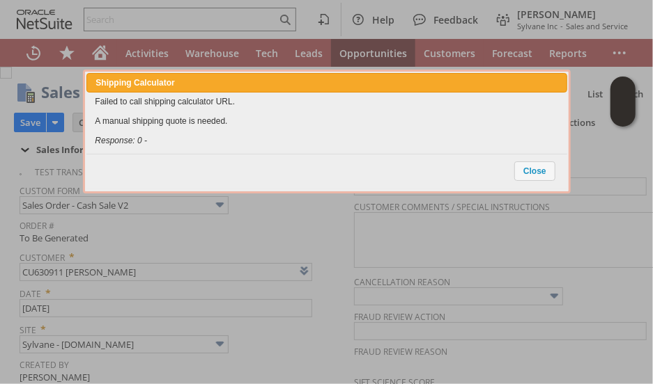
scroll to position [779, 0]
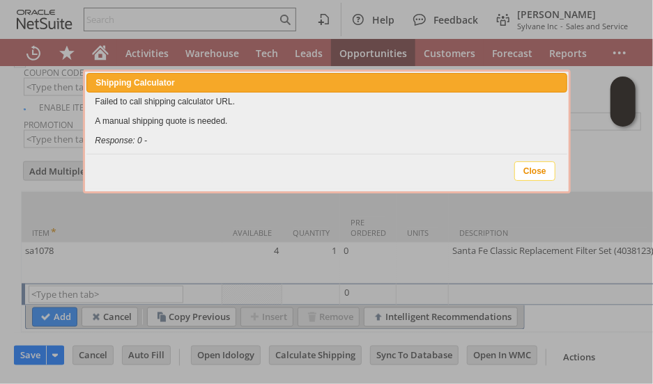
click at [533, 164] on span "Close" at bounding box center [535, 171] width 40 height 18
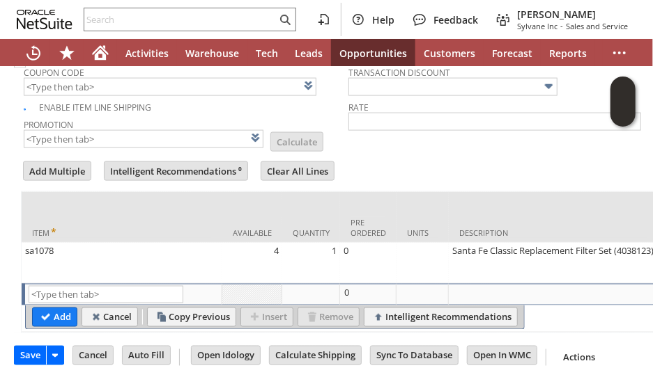
click at [413, 159] on form "Add Multiple Intelligent Recommendations ⁰ Clear All Lines Line Items All Item …" at bounding box center [348, 246] width 655 height 174
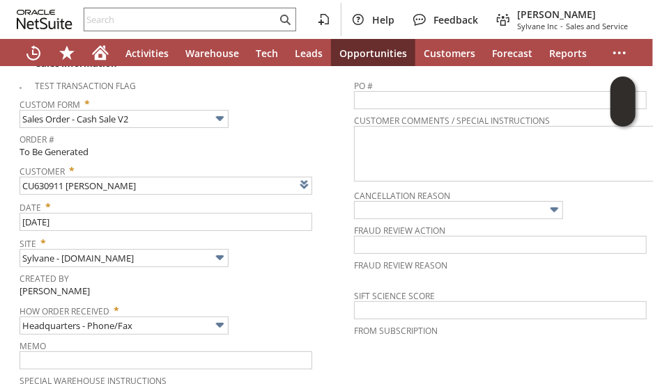
scroll to position [0, 0]
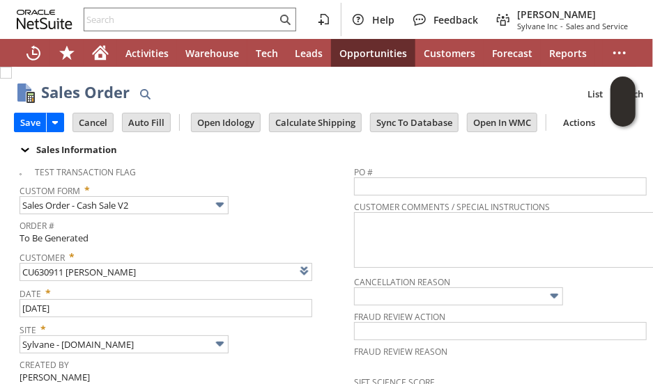
click at [332, 87] on div "Sales Order List Search More Add To Shortcuts" at bounding box center [361, 94] width 641 height 26
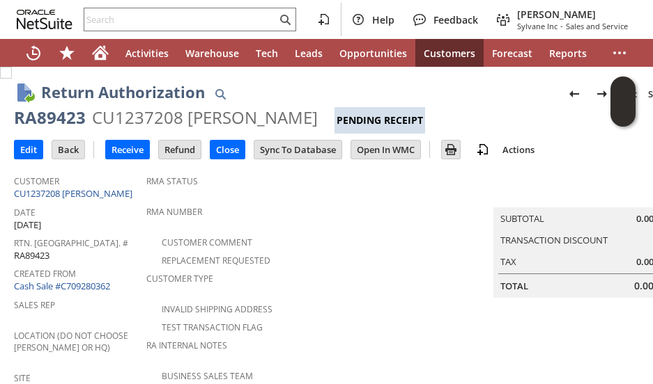
click at [118, 14] on input "text" at bounding box center [180, 19] width 192 height 17
paste input "6026922699"
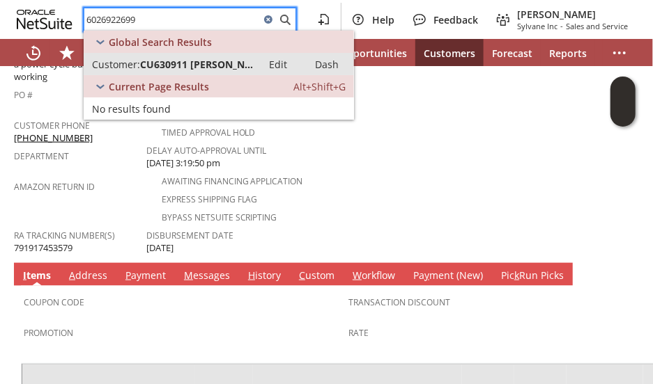
type input "6026922699"
click at [157, 66] on span "CU630911 [PERSON_NAME]" at bounding box center [197, 64] width 114 height 13
